Goal: Navigation & Orientation: Find specific page/section

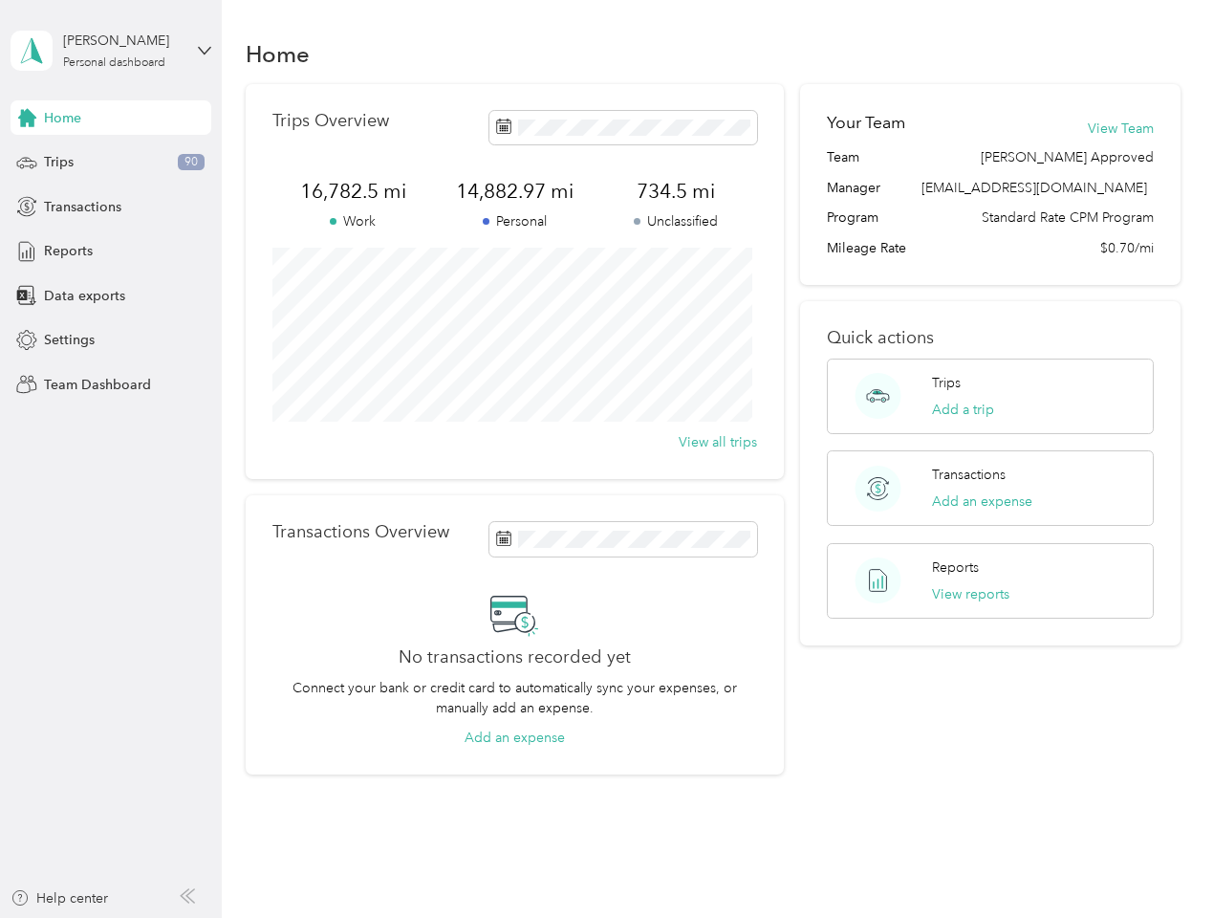
click at [606, 459] on div "Trips Overview 16,782.5 mi Work 14,882.97 mi Personal 734.5 mi Unclassified Vie…" at bounding box center [515, 281] width 538 height 395
click at [111, 51] on div "[PERSON_NAME]" at bounding box center [123, 41] width 120 height 20
click at [111, 118] on div "You’re signed in as [EMAIL_ADDRESS][DOMAIN_NAME] Team dashboard Personal dashbo…" at bounding box center [212, 167] width 403 height 195
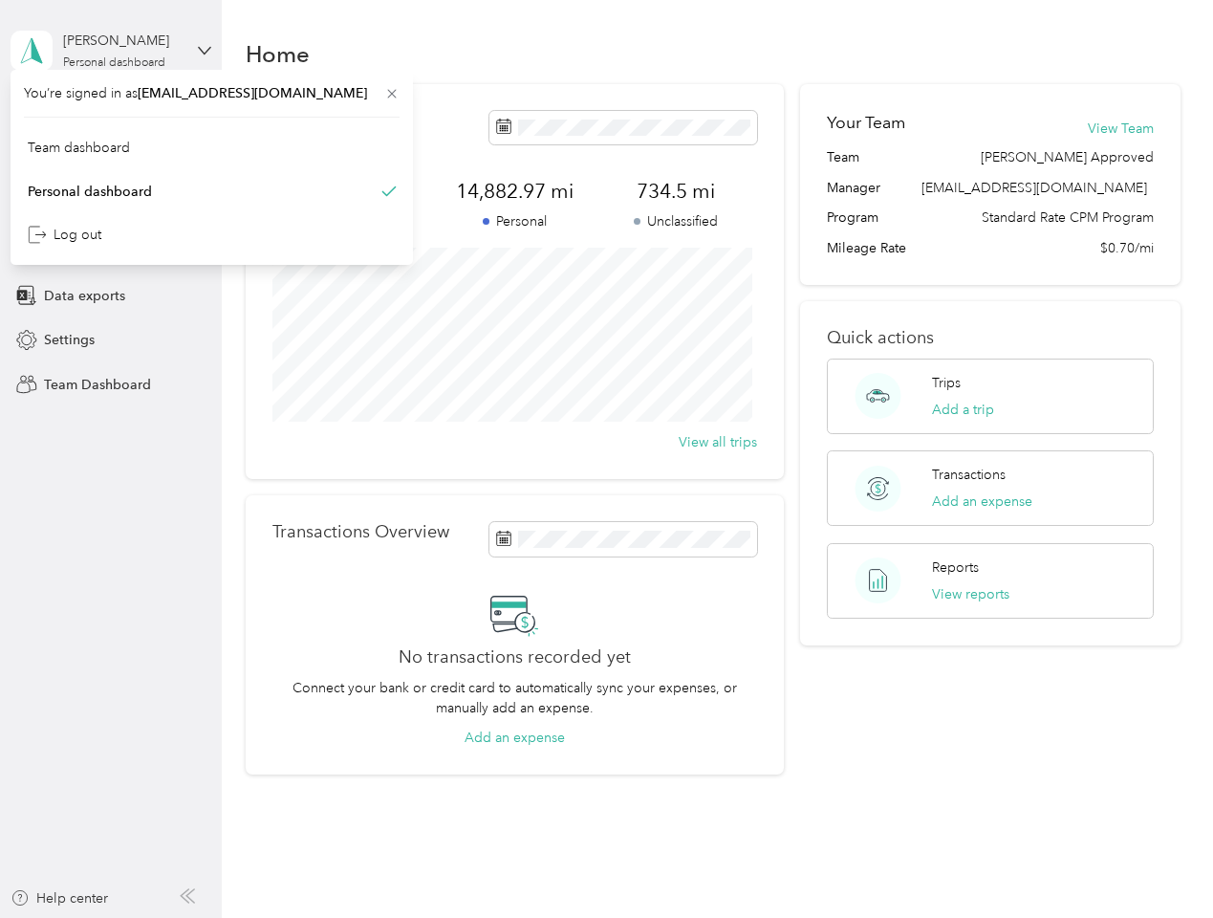
click at [27, 118] on icon at bounding box center [27, 118] width 18 height 18
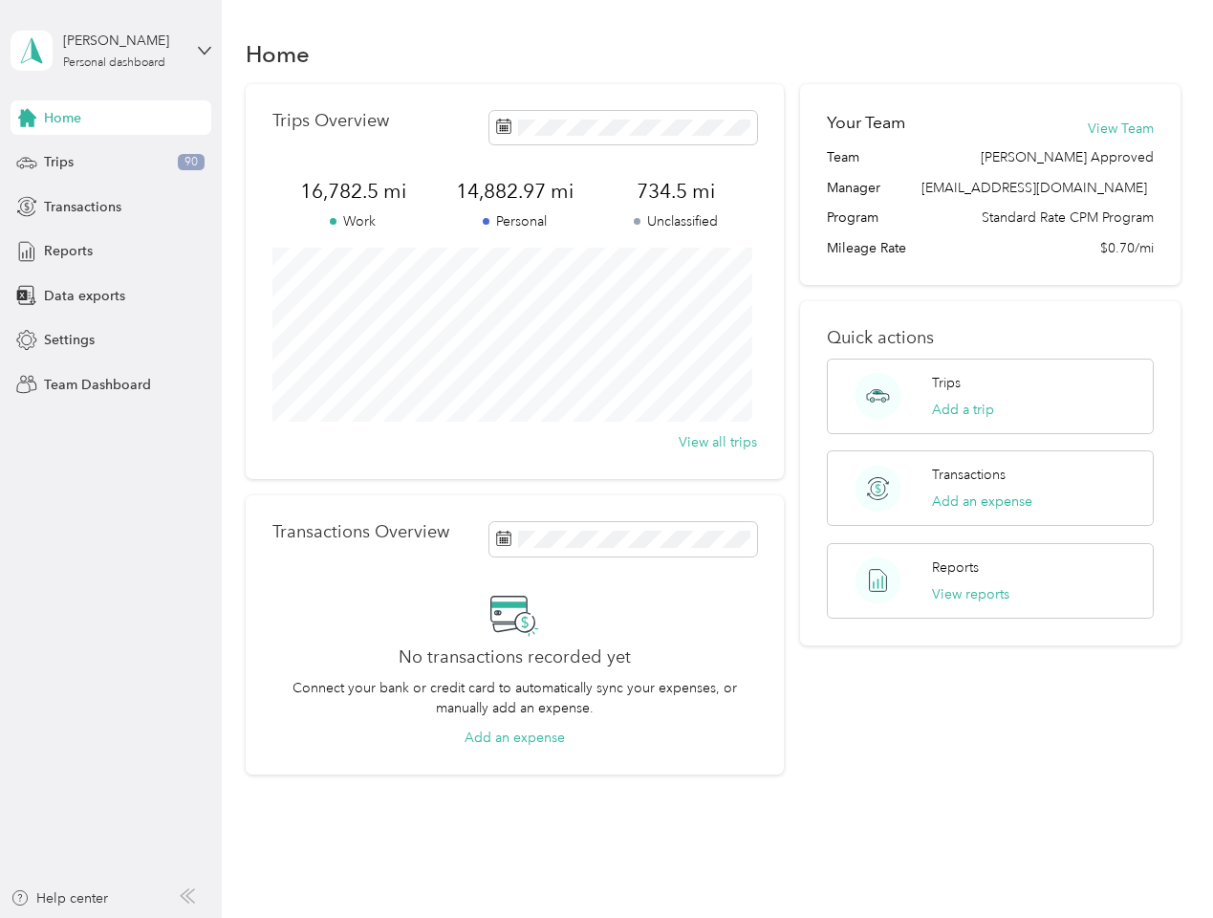
click at [111, 163] on div "Trips 90" at bounding box center [111, 162] width 201 height 34
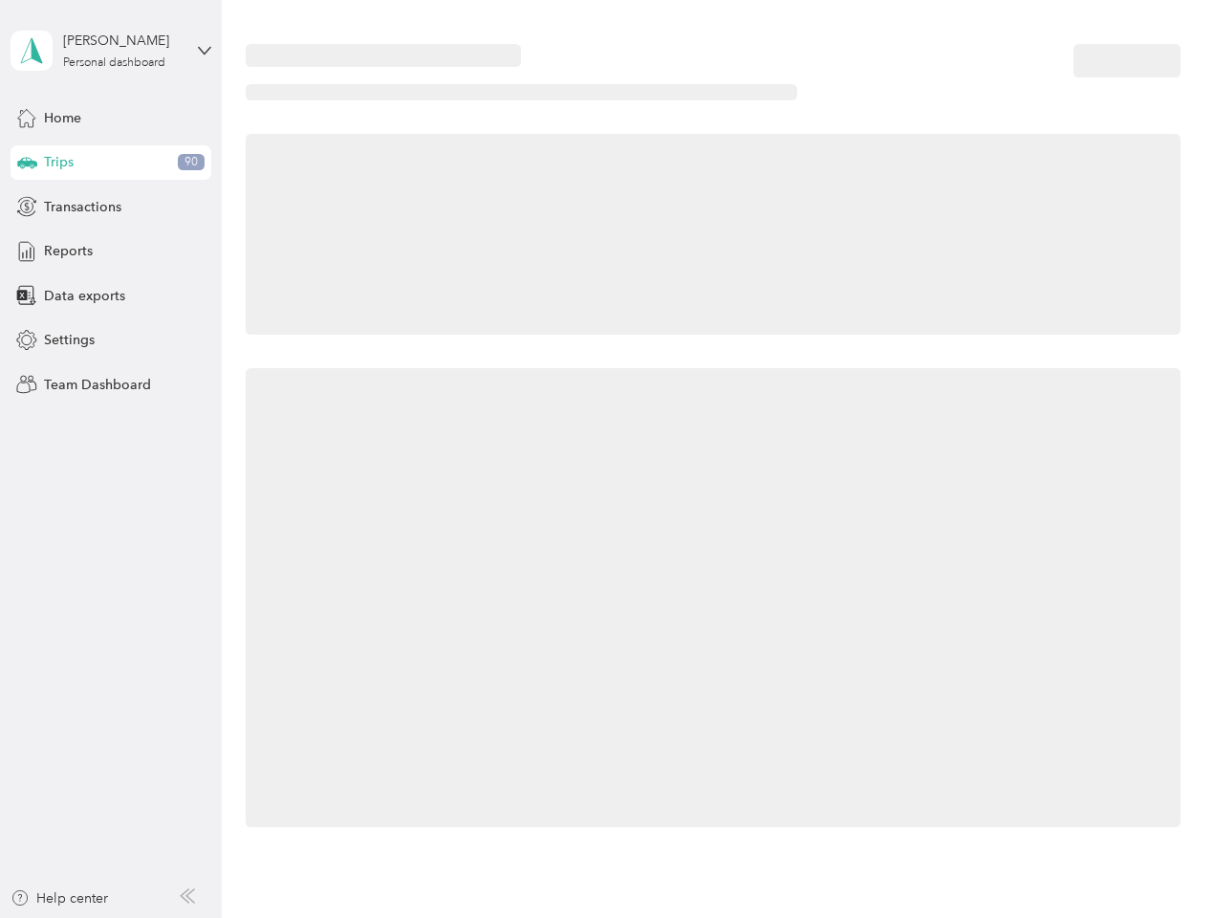
click at [27, 163] on icon at bounding box center [27, 162] width 20 height 10
